Goal: Task Accomplishment & Management: Use online tool/utility

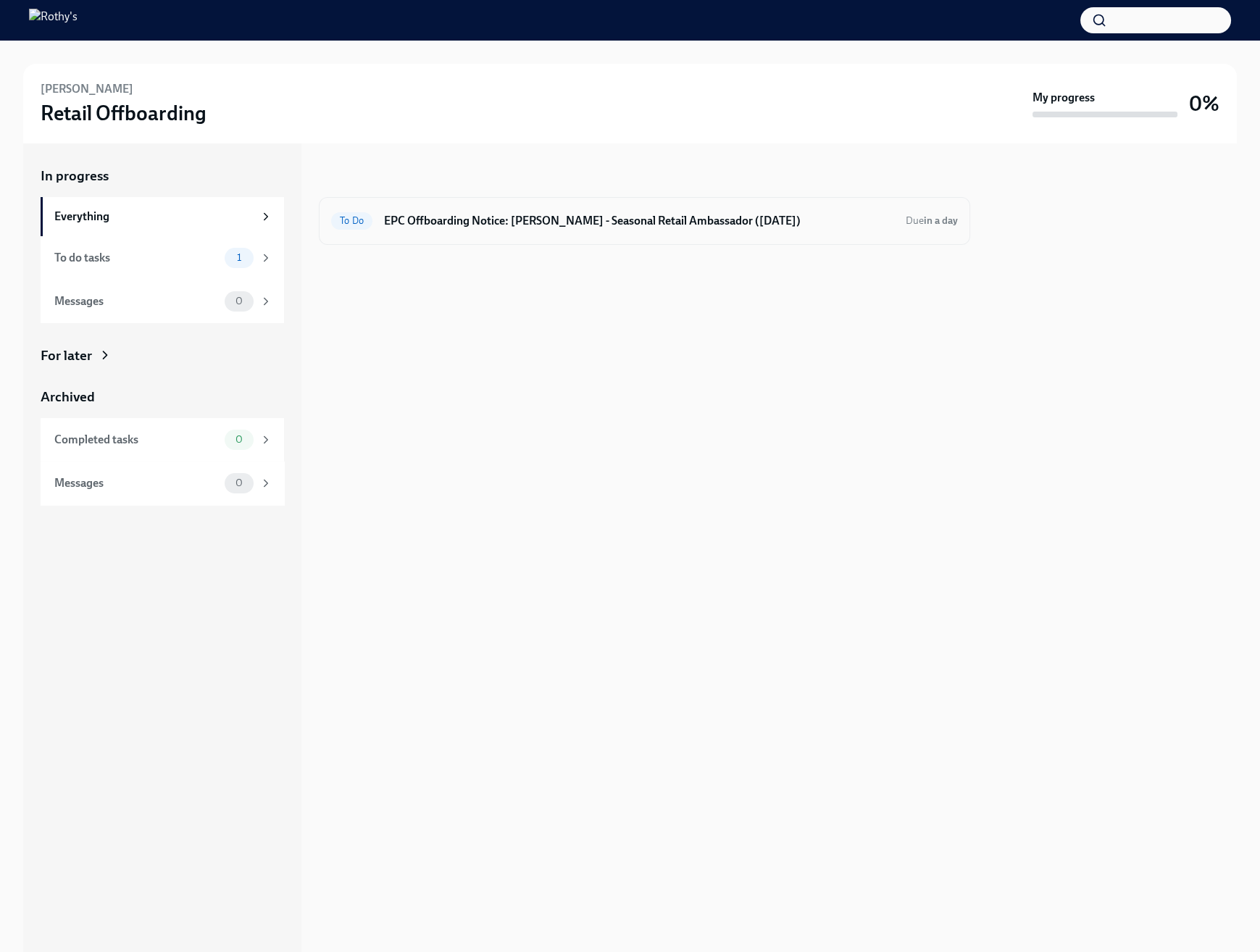
click at [600, 233] on div "To Do EPC Offboarding Notice: [PERSON_NAME] - Seasonal Retail Ambassador ([DATE…" at bounding box center [644, 220] width 652 height 48
click at [600, 226] on h6 "EPC Offboarding Notice: [PERSON_NAME] - Seasonal Retail Ambassador ([DATE])" at bounding box center [639, 220] width 511 height 16
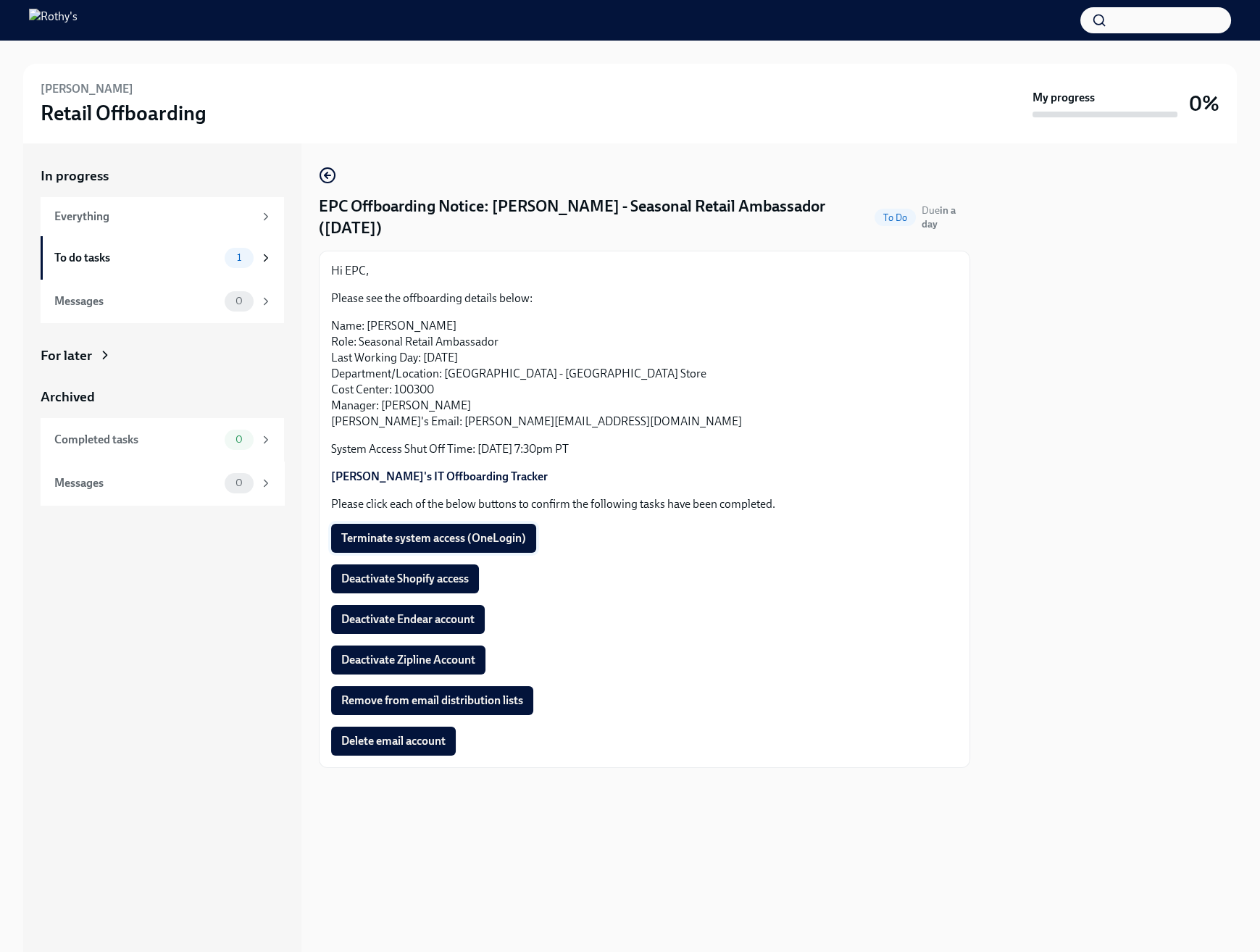
click at [431, 534] on span "Terminate system access (OneLogin)" at bounding box center [434, 537] width 185 height 14
click at [400, 576] on span "Deactivate Shopify access" at bounding box center [405, 579] width 128 height 14
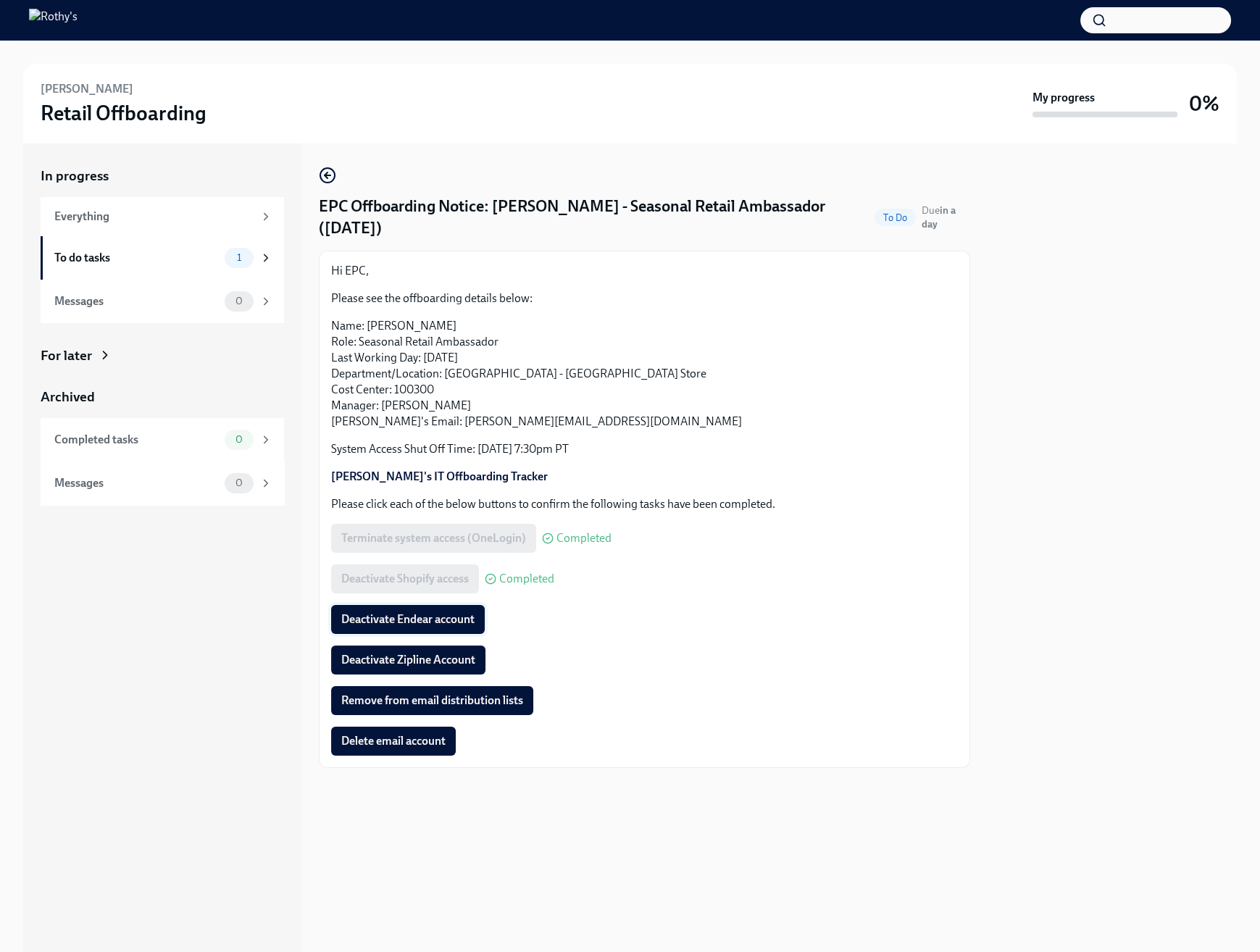
click at [445, 620] on span "Deactivate Endear account" at bounding box center [408, 619] width 134 height 14
click at [406, 325] on p "Name: [PERSON_NAME] Role: Seasonal Retail Ambassador Last Working Day: [DATE] D…" at bounding box center [644, 373] width 627 height 112
copy p "Agarwal"
click at [437, 654] on span "Deactivate Zipline Account" at bounding box center [408, 659] width 134 height 14
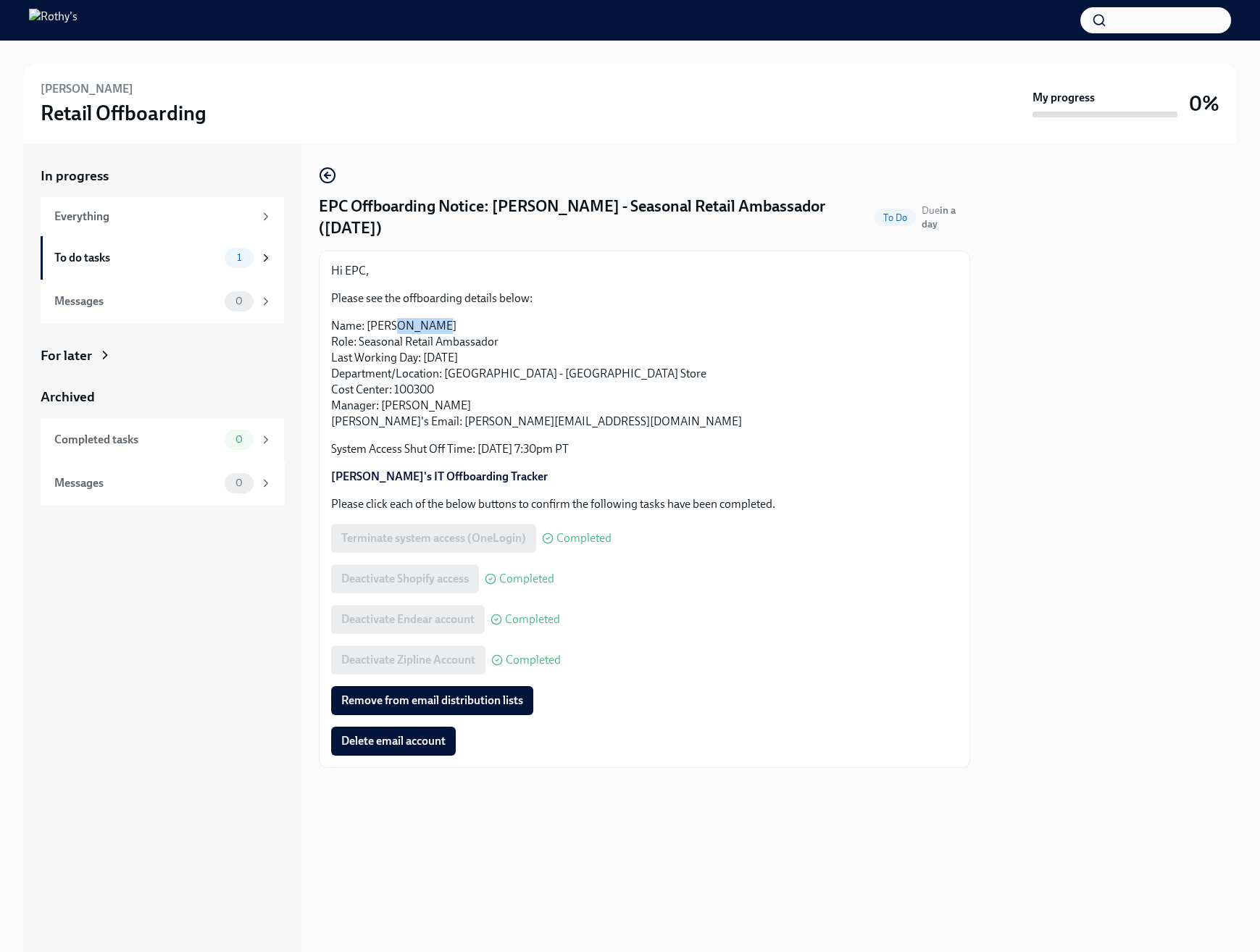
click at [465, 706] on span "Remove from email distribution lists" at bounding box center [432, 700] width 182 height 14
click at [760, 204] on h4 "EPC Offboarding Notice: [PERSON_NAME] - Seasonal Retail Ambassador ([DATE])" at bounding box center [594, 218] width 550 height 44
